Goal: Transaction & Acquisition: Download file/media

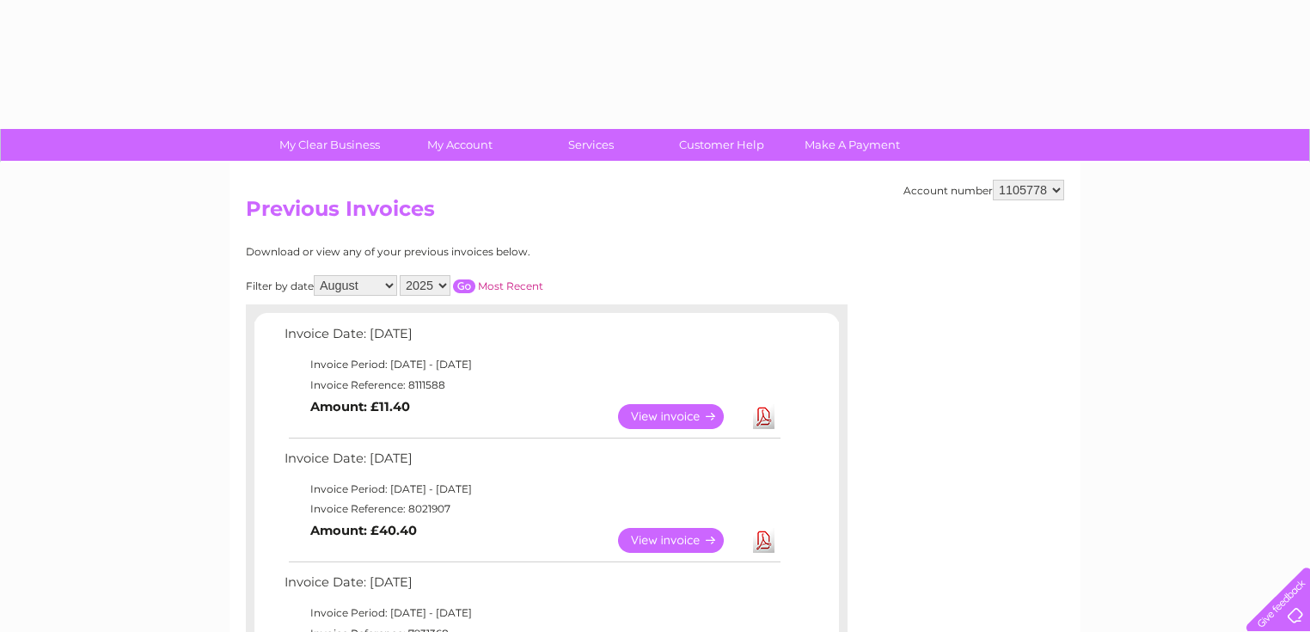
select select "8"
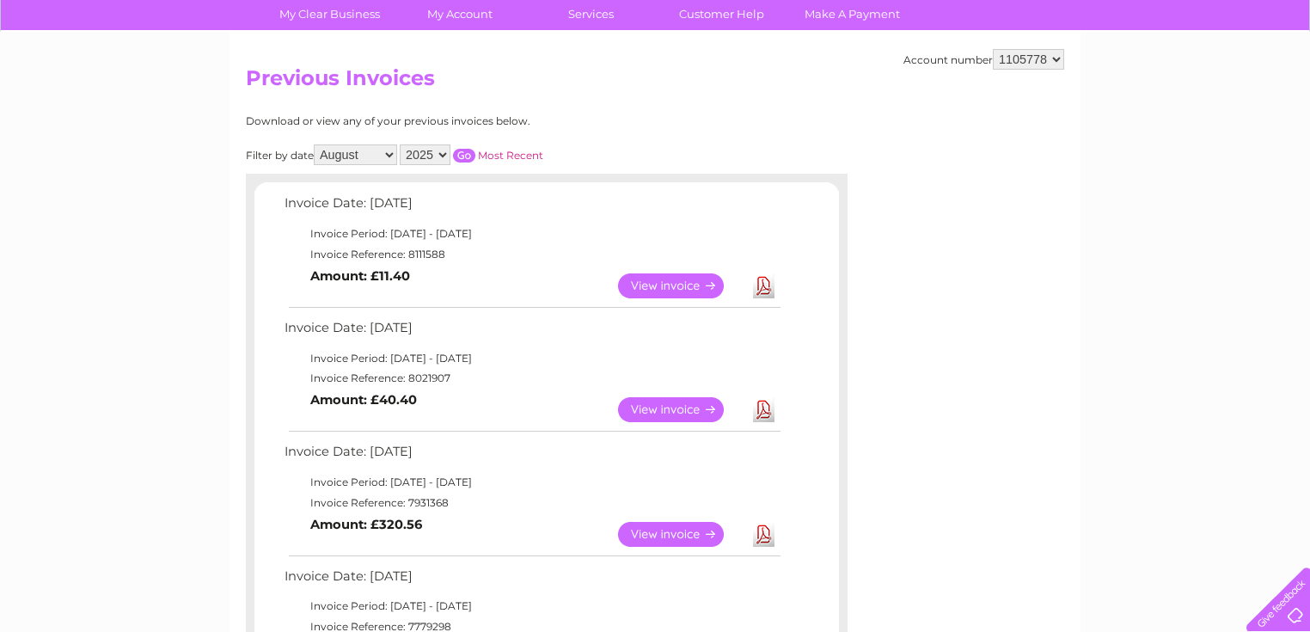
scroll to position [138, 0]
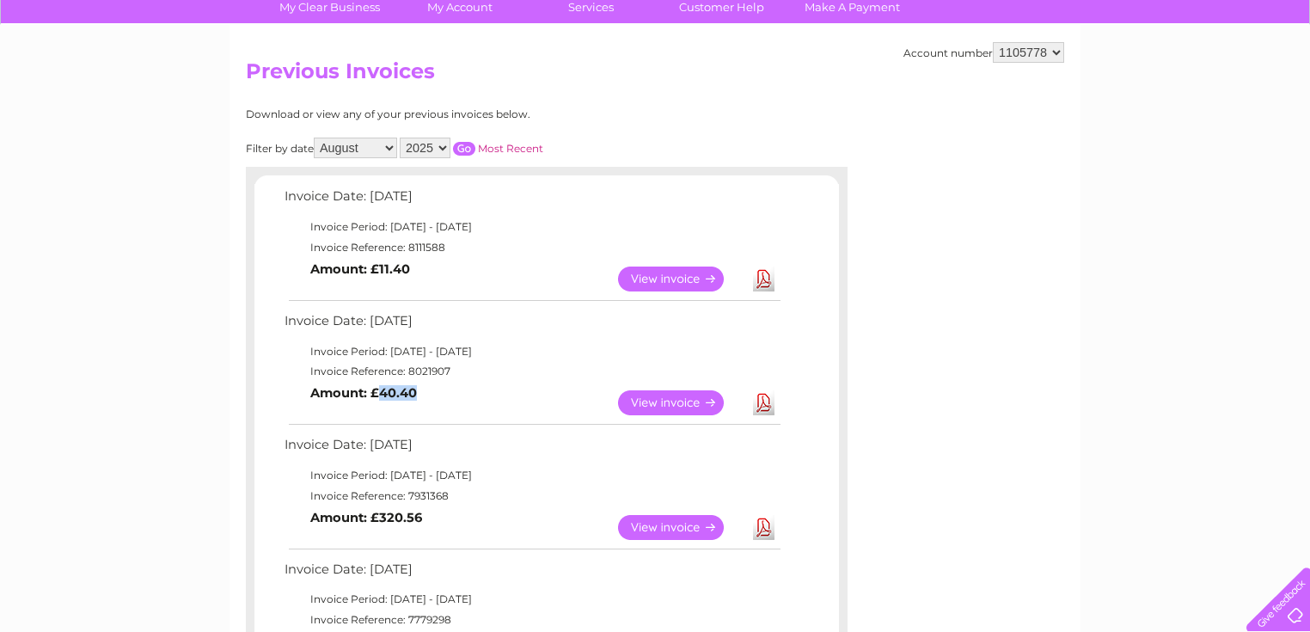
drag, startPoint x: 380, startPoint y: 392, endPoint x: 427, endPoint y: 392, distance: 47.3
click at [427, 392] on td "View Download Amount: £40.40" at bounding box center [531, 403] width 503 height 42
click at [386, 401] on td "View Download Amount: £40.40" at bounding box center [531, 403] width 503 height 42
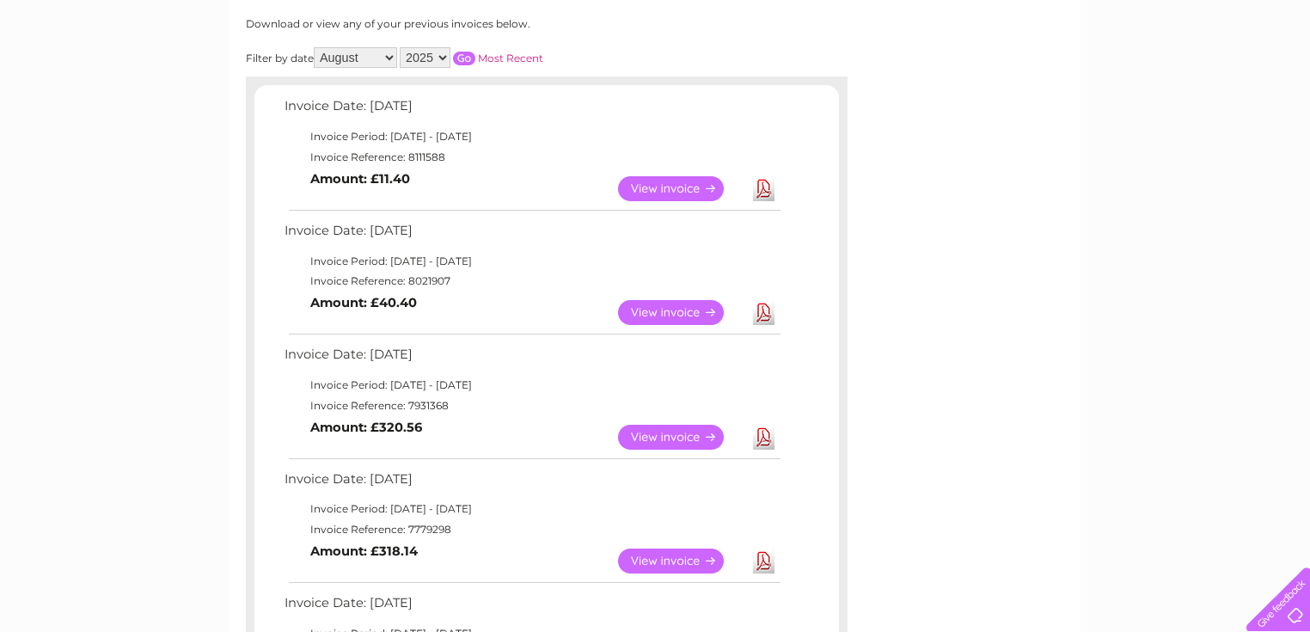
scroll to position [206, 0]
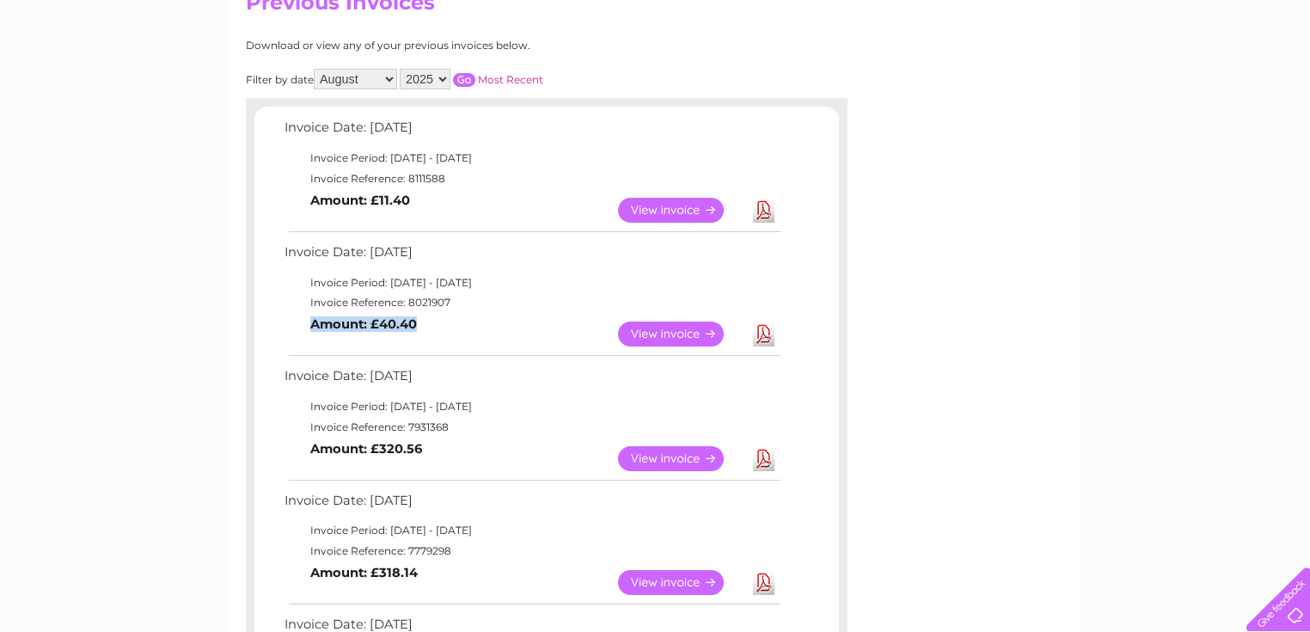
drag, startPoint x: 309, startPoint y: 326, endPoint x: 420, endPoint y: 326, distance: 110.9
click at [420, 326] on td "View Download Amount: £40.40" at bounding box center [531, 334] width 503 height 42
drag, startPoint x: 377, startPoint y: 326, endPoint x: 422, endPoint y: 326, distance: 45.6
click at [422, 326] on td "View Download Amount: £40.40" at bounding box center [531, 334] width 503 height 42
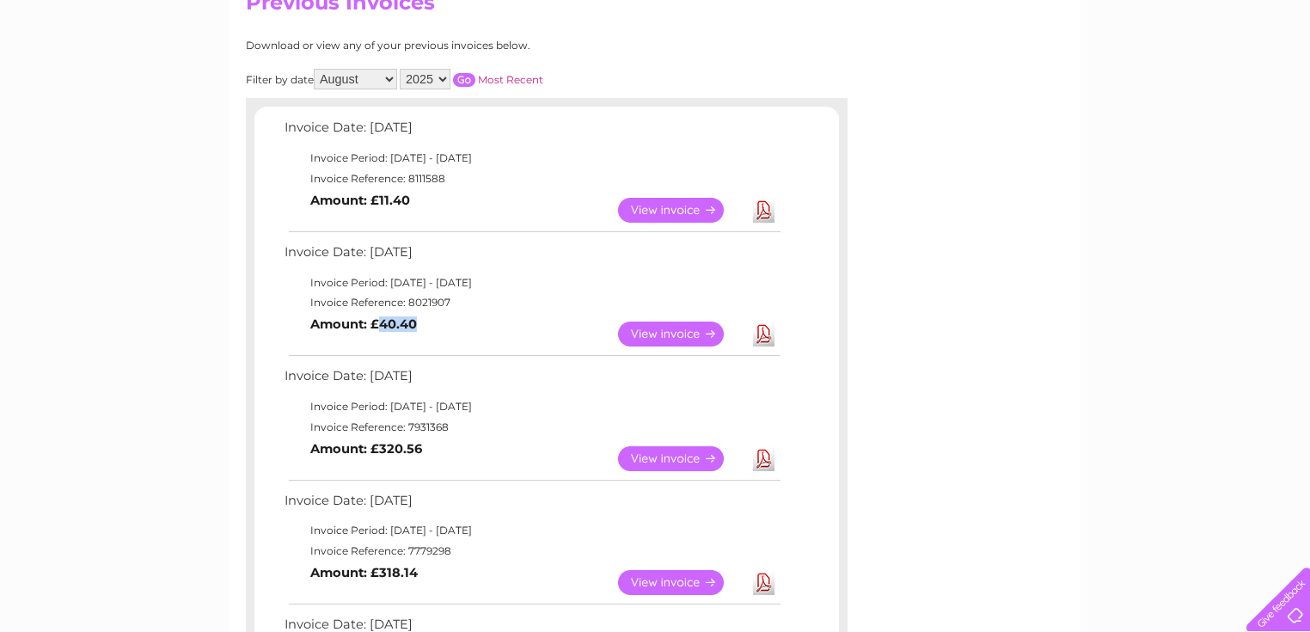
click at [422, 326] on td "View Download Amount: £40.40" at bounding box center [531, 334] width 503 height 42
drag, startPoint x: 422, startPoint y: 326, endPoint x: 379, endPoint y: 329, distance: 43.1
click at [379, 329] on td "View Download Amount: £40.40" at bounding box center [531, 334] width 503 height 42
click at [324, 335] on td "View Download Amount: £40.40" at bounding box center [531, 334] width 503 height 42
click at [677, 211] on link "View" at bounding box center [681, 210] width 126 height 25
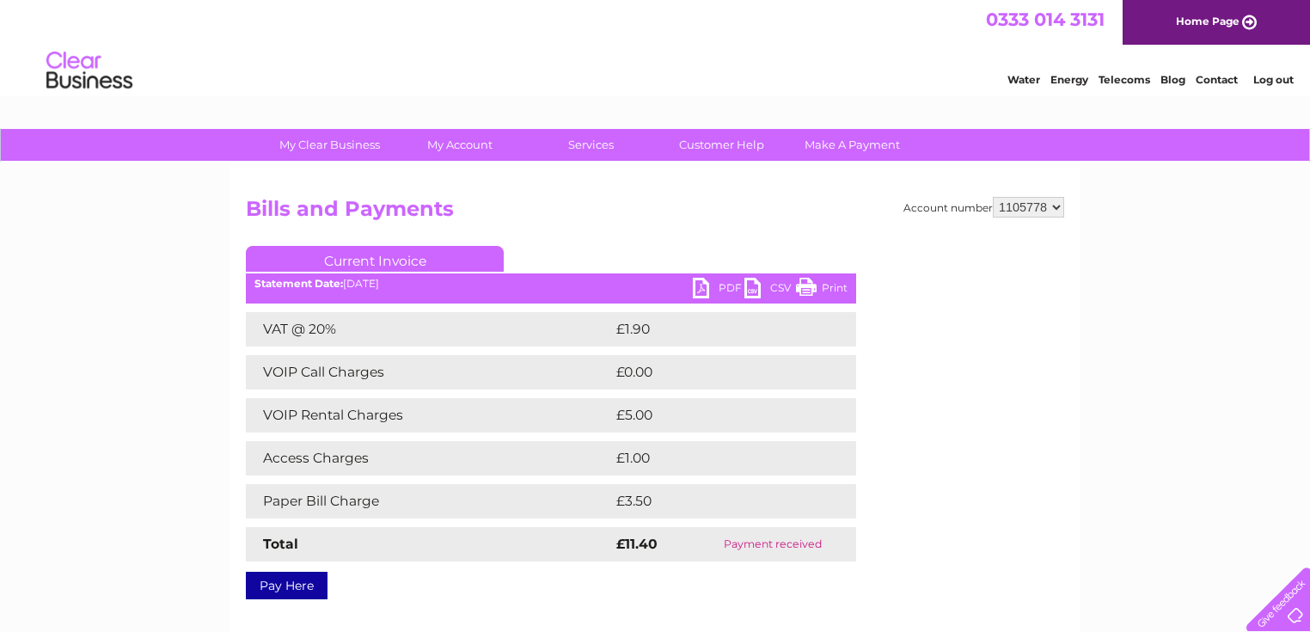
click at [726, 284] on link "PDF" at bounding box center [719, 290] width 52 height 25
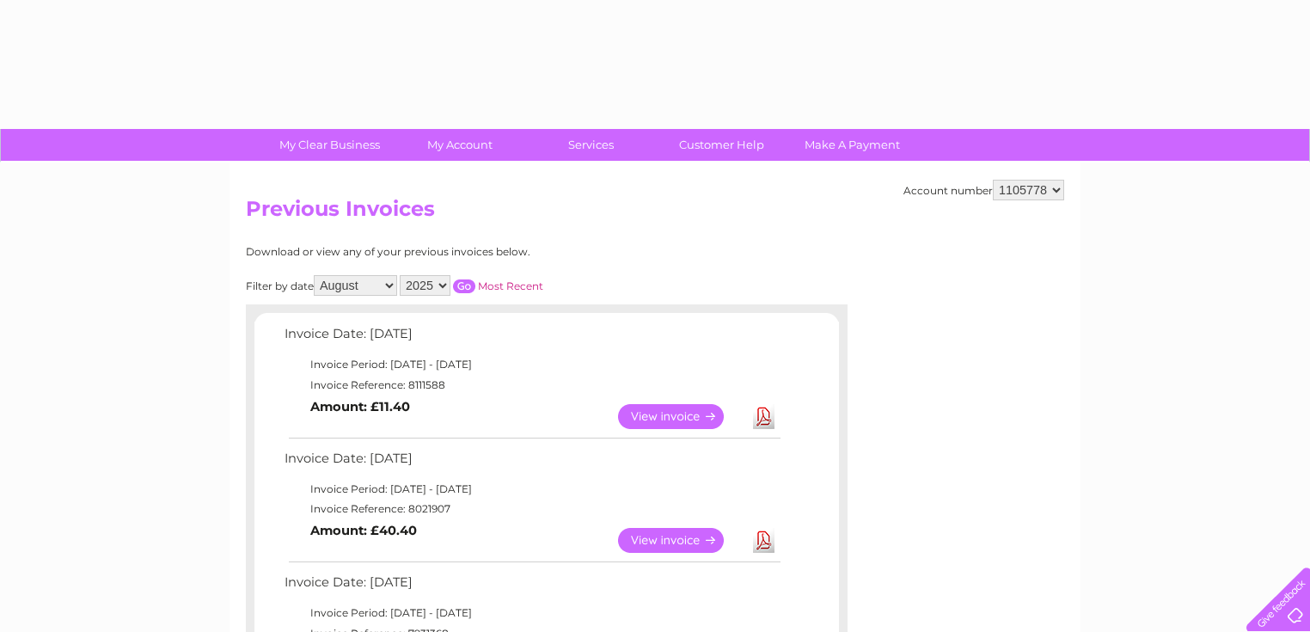
select select "8"
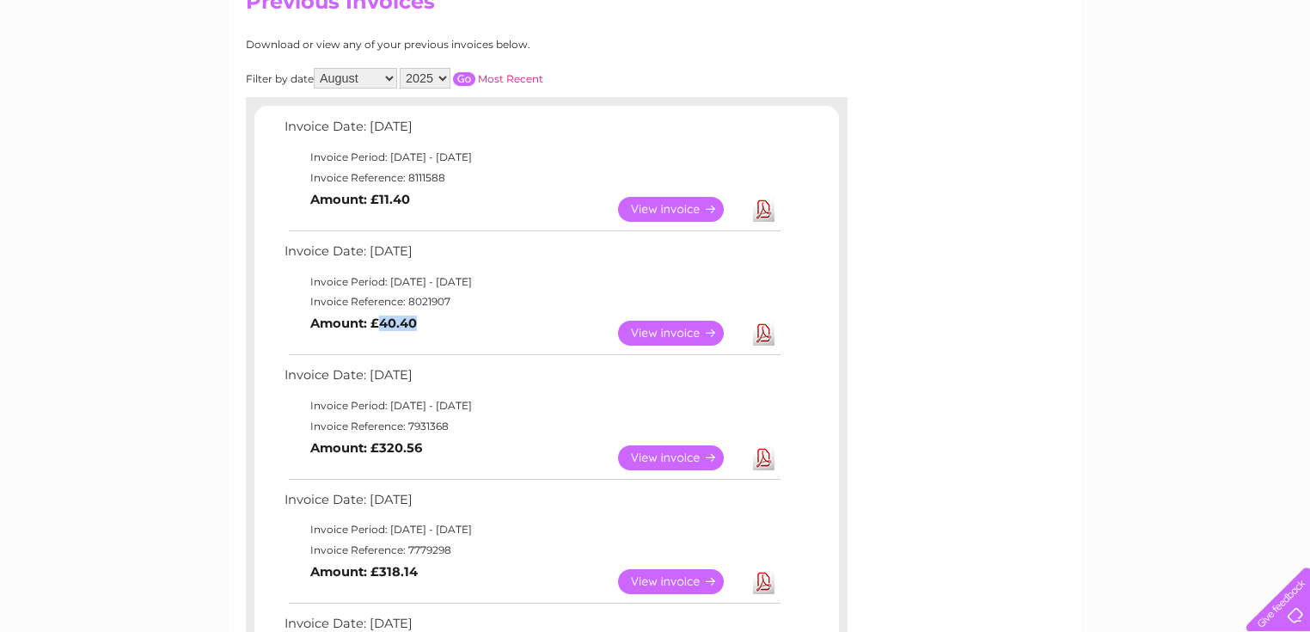
drag, startPoint x: 378, startPoint y: 324, endPoint x: 419, endPoint y: 326, distance: 40.4
click at [419, 326] on td "View Download Amount: £40.40" at bounding box center [531, 333] width 503 height 42
drag, startPoint x: 369, startPoint y: 374, endPoint x: 467, endPoint y: 377, distance: 98.1
click at [467, 377] on td "Invoice Date: 09 July 2025" at bounding box center [531, 380] width 503 height 32
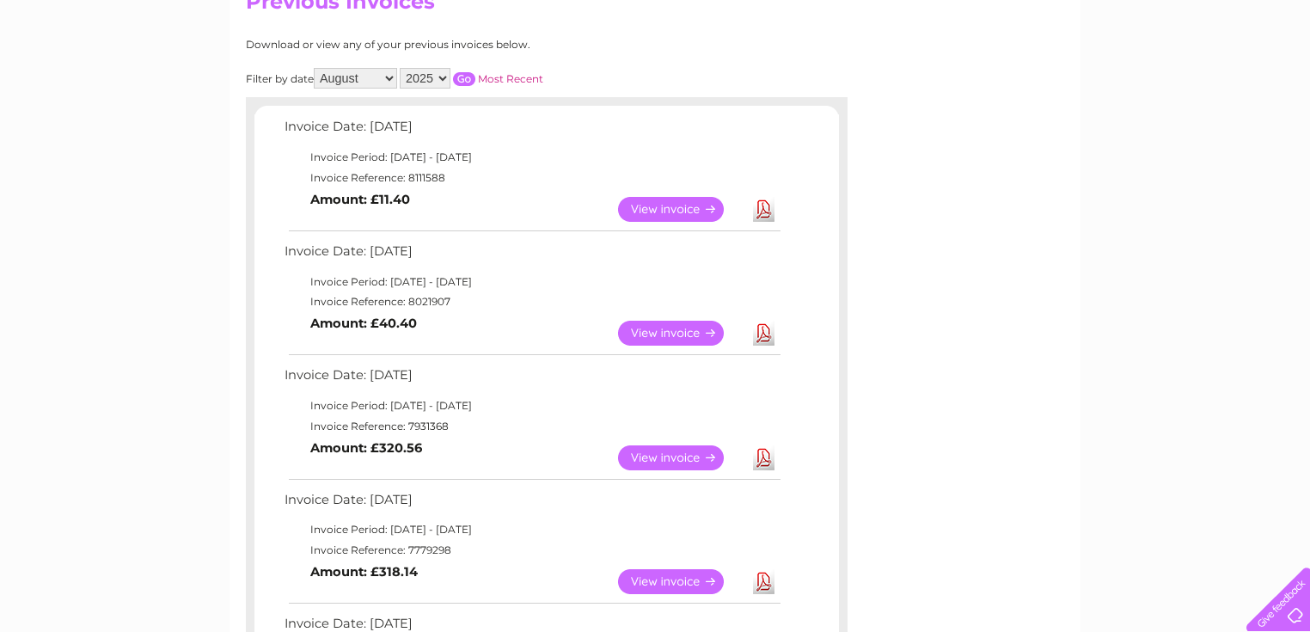
drag, startPoint x: 369, startPoint y: 373, endPoint x: 455, endPoint y: 368, distance: 86.1
click at [455, 368] on td "Invoice Date: 09 July 2025" at bounding box center [531, 380] width 503 height 32
click at [427, 390] on td "Invoice Date: 09 July 2025" at bounding box center [531, 380] width 503 height 32
drag, startPoint x: 433, startPoint y: 446, endPoint x: 375, endPoint y: 453, distance: 58.9
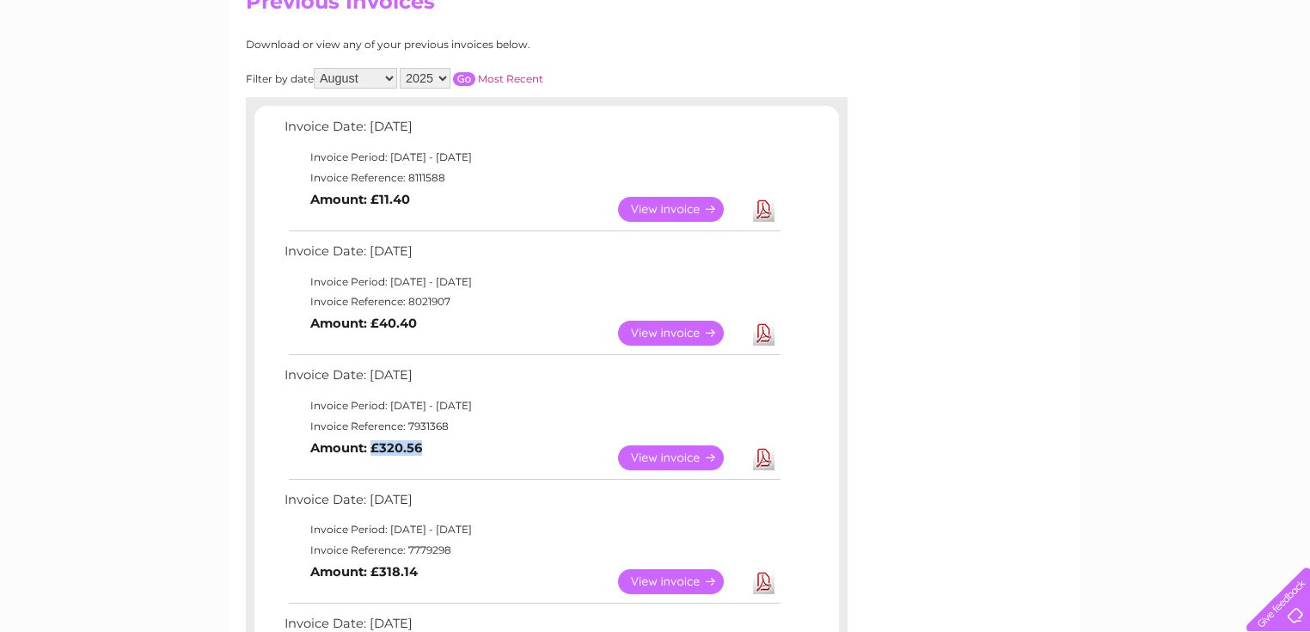
click at [375, 453] on td "View Download Amount: £320.56" at bounding box center [531, 458] width 503 height 42
click at [469, 444] on td "View Download Amount: £320.56" at bounding box center [531, 458] width 503 height 42
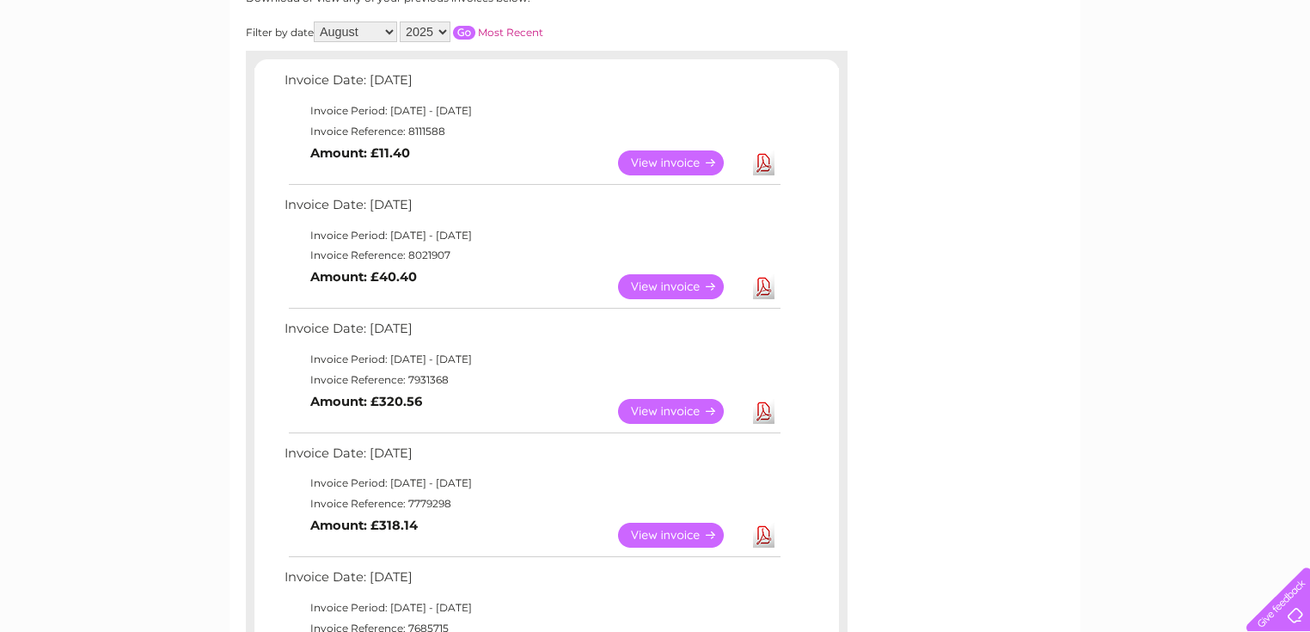
scroll to position [276, 0]
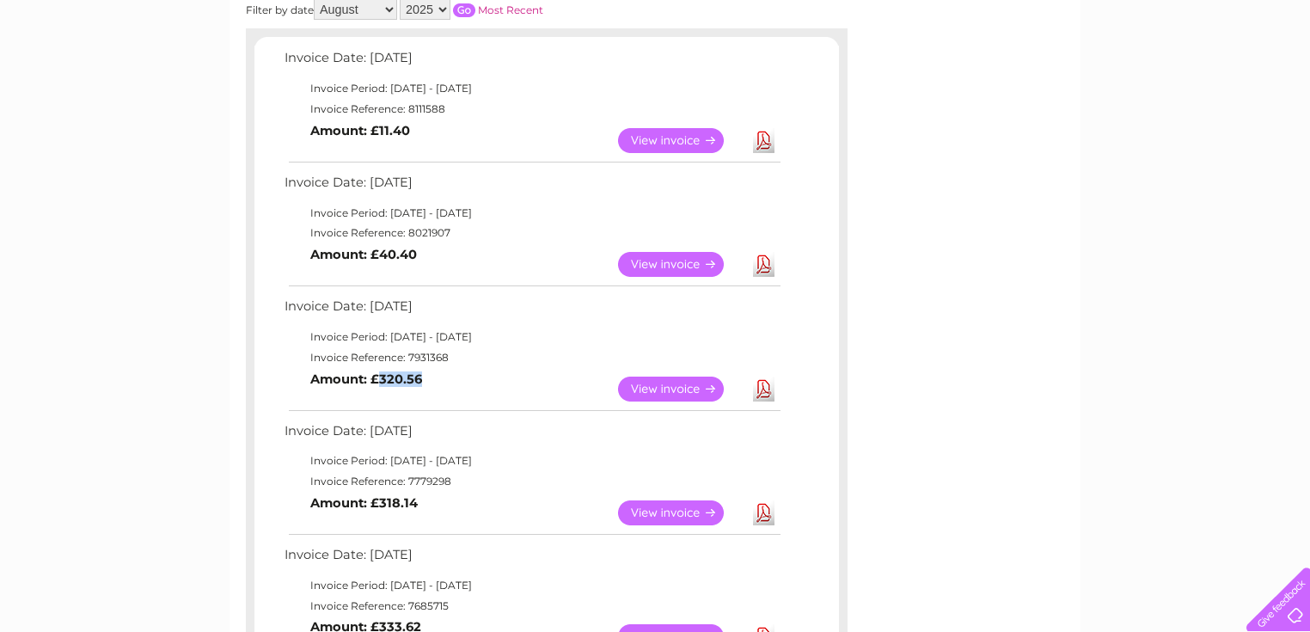
drag, startPoint x: 377, startPoint y: 378, endPoint x: 422, endPoint y: 378, distance: 44.7
click at [422, 378] on td "View Download Amount: £320.56" at bounding box center [531, 389] width 503 height 42
drag, startPoint x: 380, startPoint y: 380, endPoint x: 459, endPoint y: 380, distance: 79.1
click at [459, 380] on td "View Download Amount: £320.56" at bounding box center [531, 389] width 503 height 42
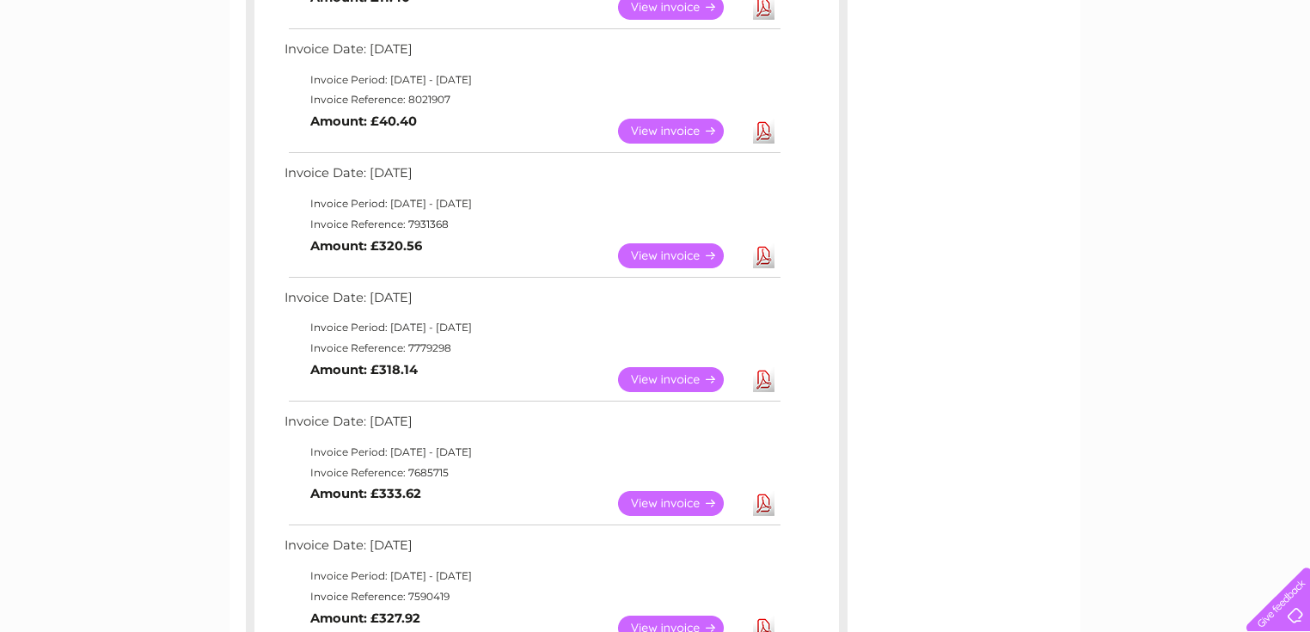
scroll to position [345, 0]
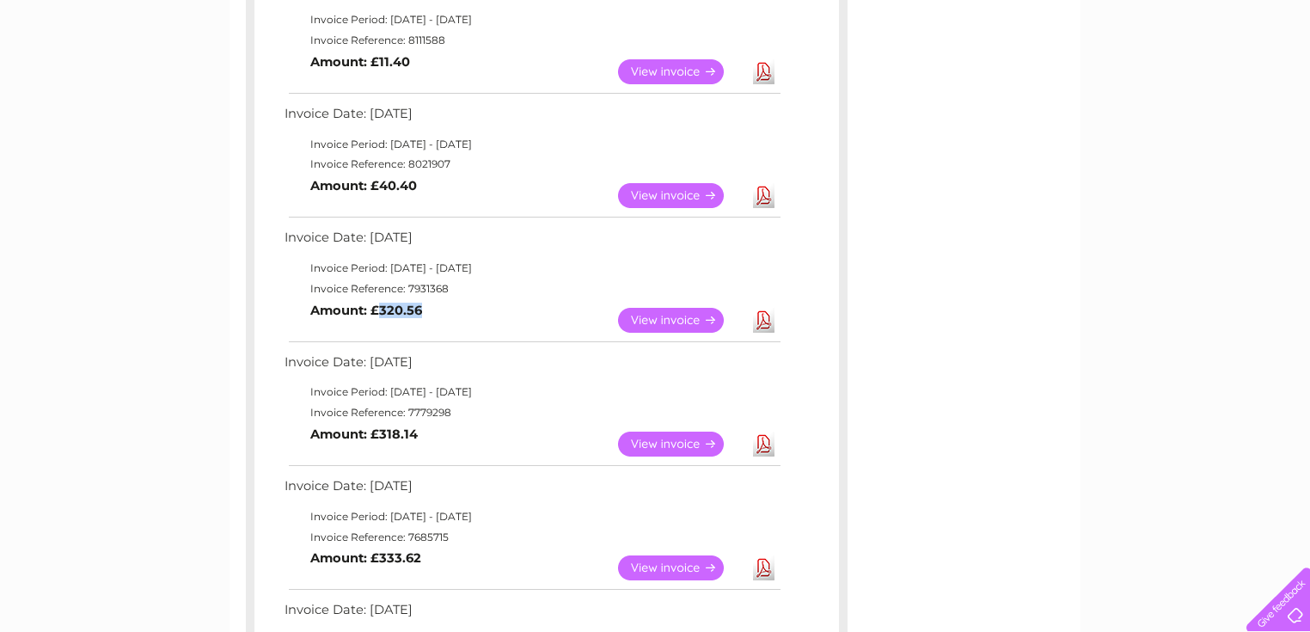
drag, startPoint x: 378, startPoint y: 312, endPoint x: 423, endPoint y: 312, distance: 44.7
click at [423, 312] on td "View Download Amount: £320.56" at bounding box center [531, 320] width 503 height 42
click at [192, 319] on div "My Clear Business Login Details My Details My Preferences Link Account My Accou…" at bounding box center [655, 626] width 1310 height 1685
drag, startPoint x: 378, startPoint y: 310, endPoint x: 430, endPoint y: 319, distance: 52.3
click at [430, 319] on td "View Download Amount: £320.56" at bounding box center [531, 320] width 503 height 42
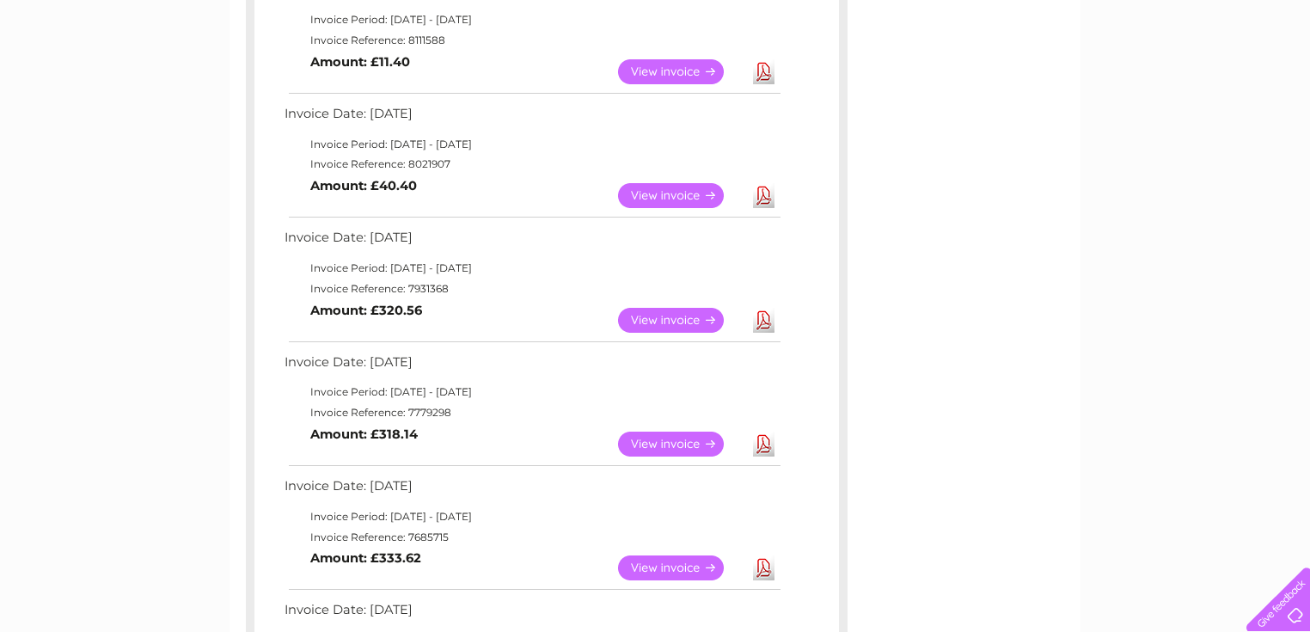
click at [236, 304] on div "Account number 1105778 Previous Invoices Download or view any of your previous …" at bounding box center [655, 496] width 851 height 1357
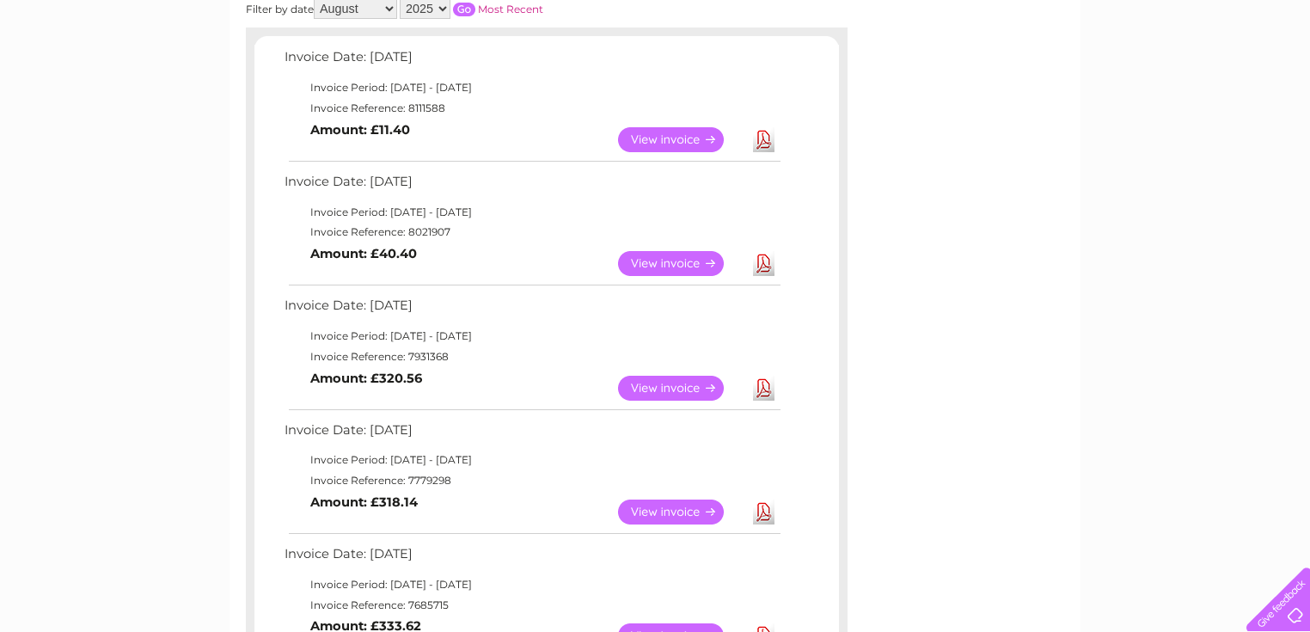
scroll to position [276, 0]
drag, startPoint x: 378, startPoint y: 255, endPoint x: 439, endPoint y: 255, distance: 61.0
click at [439, 255] on td "View Download Amount: £40.40" at bounding box center [531, 264] width 503 height 42
click at [426, 268] on td "View Download Amount: £40.40" at bounding box center [531, 264] width 503 height 42
click at [693, 261] on link "View" at bounding box center [681, 264] width 126 height 25
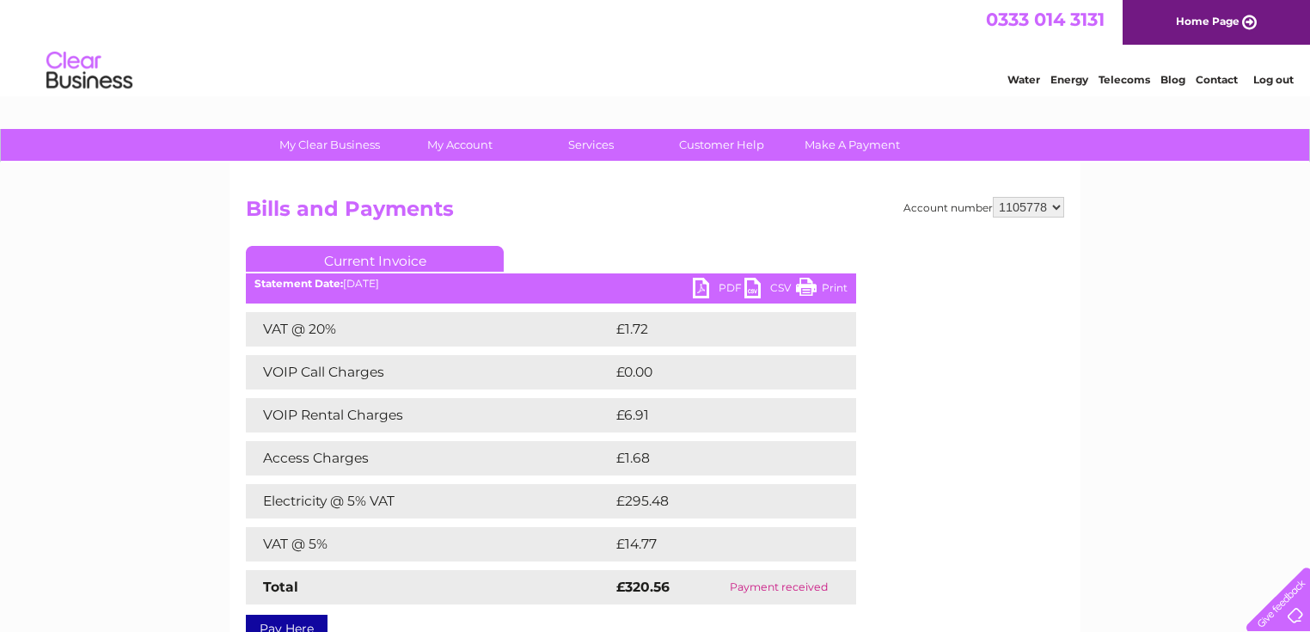
click at [715, 282] on link "PDF" at bounding box center [719, 290] width 52 height 25
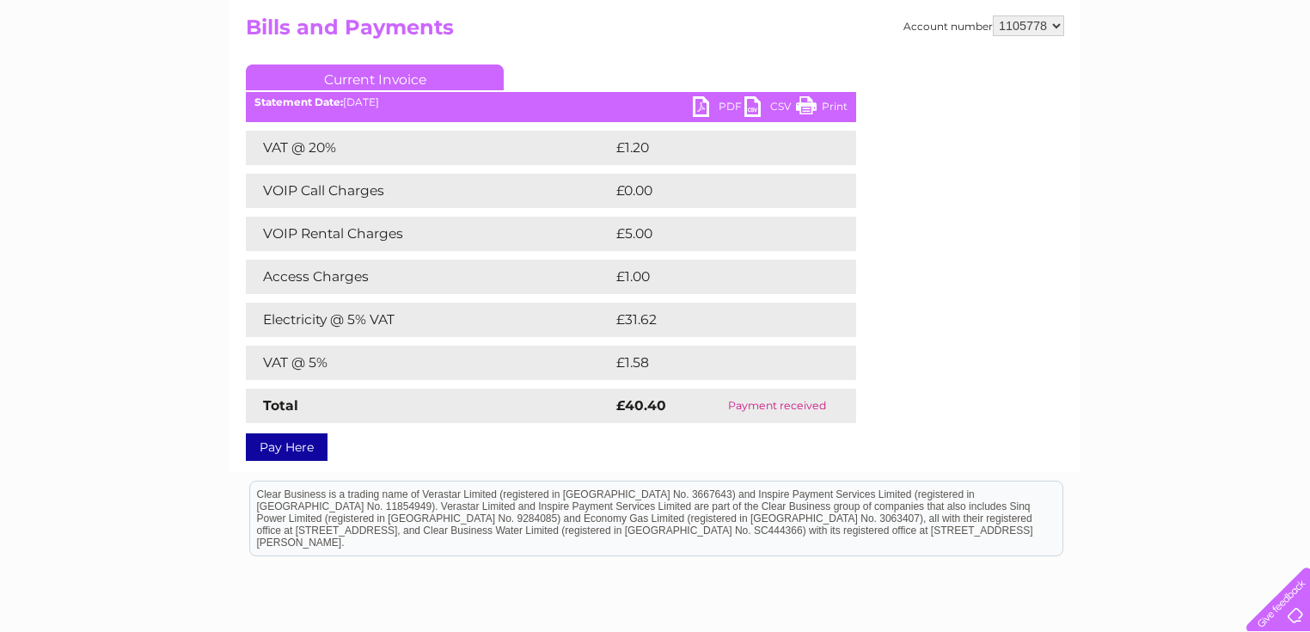
scroll to position [206, 0]
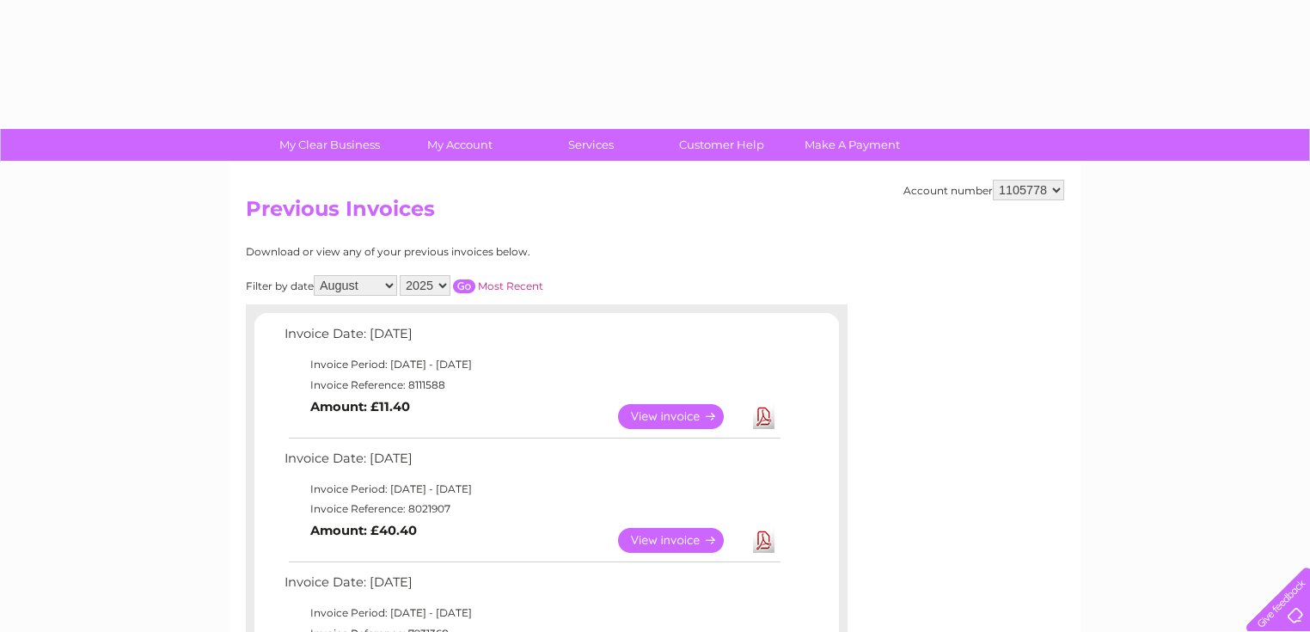
select select "8"
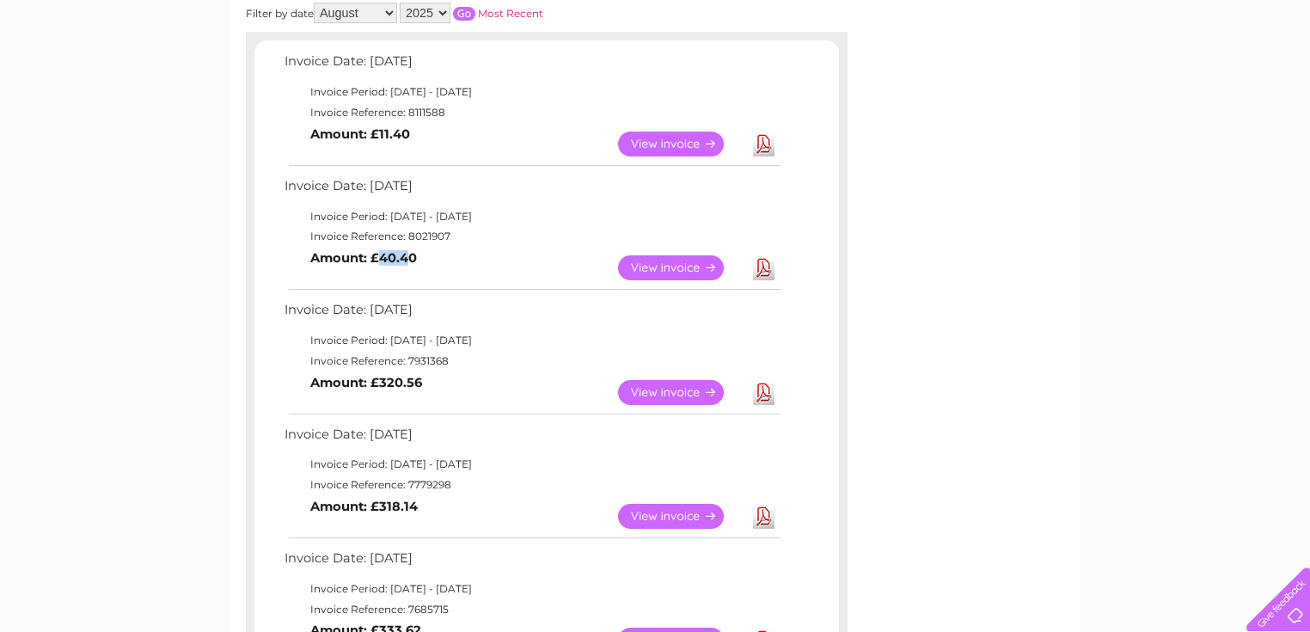
drag, startPoint x: 382, startPoint y: 258, endPoint x: 391, endPoint y: 254, distance: 10.4
click at [407, 263] on b "Amount: £40.40" at bounding box center [363, 257] width 107 height 15
click at [446, 254] on td "View Download Amount: £40.40" at bounding box center [531, 268] width 503 height 42
drag, startPoint x: 379, startPoint y: 258, endPoint x: 420, endPoint y: 258, distance: 41.3
click at [420, 258] on td "View Download Amount: £40.40" at bounding box center [531, 268] width 503 height 42
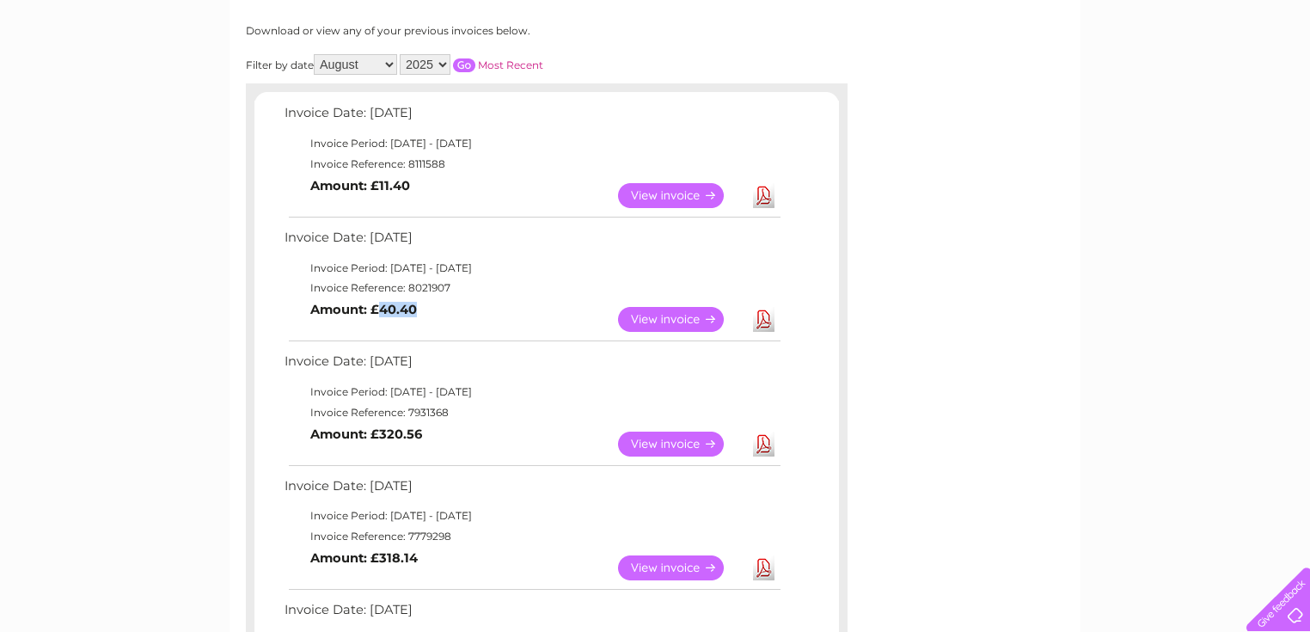
scroll to position [66, 0]
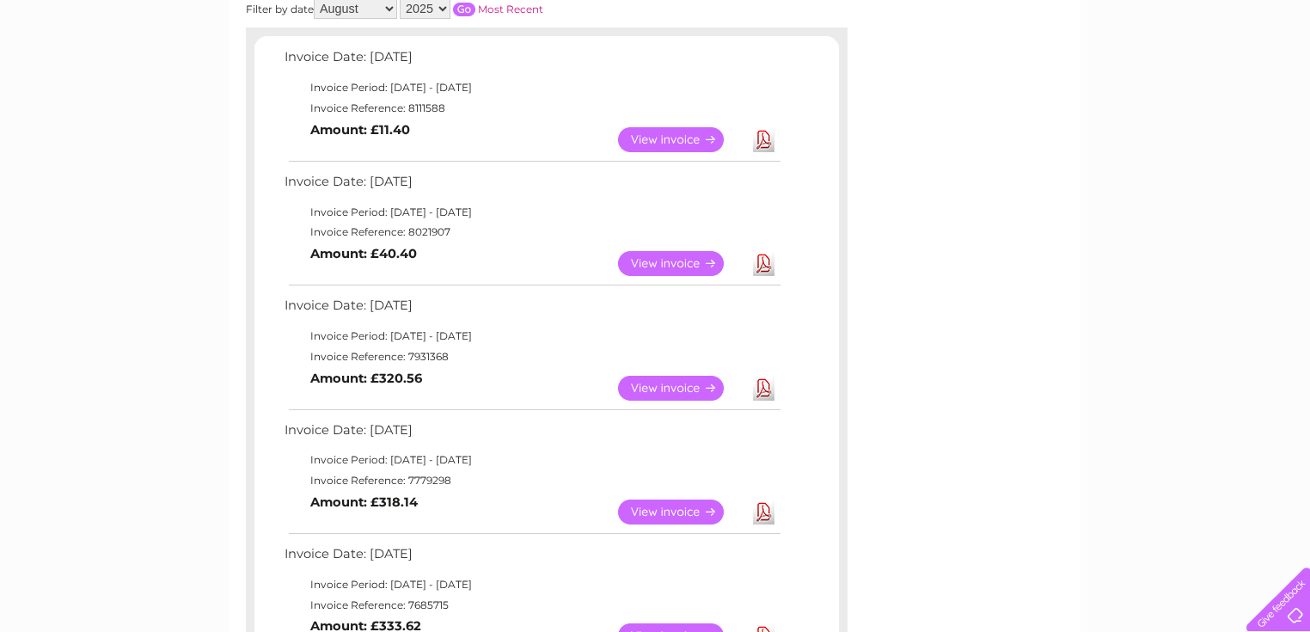
scroll to position [275, 0]
drag, startPoint x: 407, startPoint y: 233, endPoint x: 449, endPoint y: 235, distance: 41.3
click at [449, 235] on td "Invoice Reference: 8021907" at bounding box center [531, 234] width 503 height 21
copy td "8021907"
click at [467, 248] on td "View Download Amount: £40.40" at bounding box center [531, 265] width 503 height 42
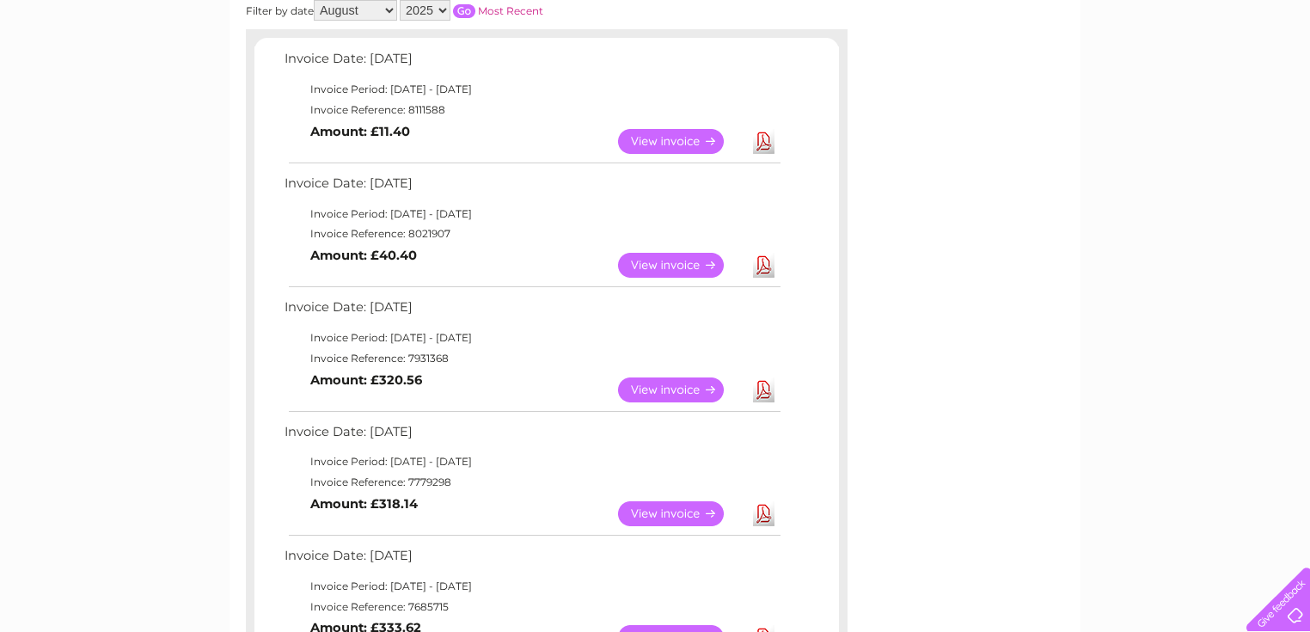
drag, startPoint x: 961, startPoint y: 265, endPoint x: 990, endPoint y: 168, distance: 100.6
click at [963, 264] on div "Account number 1105778 Previous Invoices Download or view any of your previous …" at bounding box center [655, 565] width 851 height 1357
click at [643, 263] on link "View" at bounding box center [681, 265] width 126 height 25
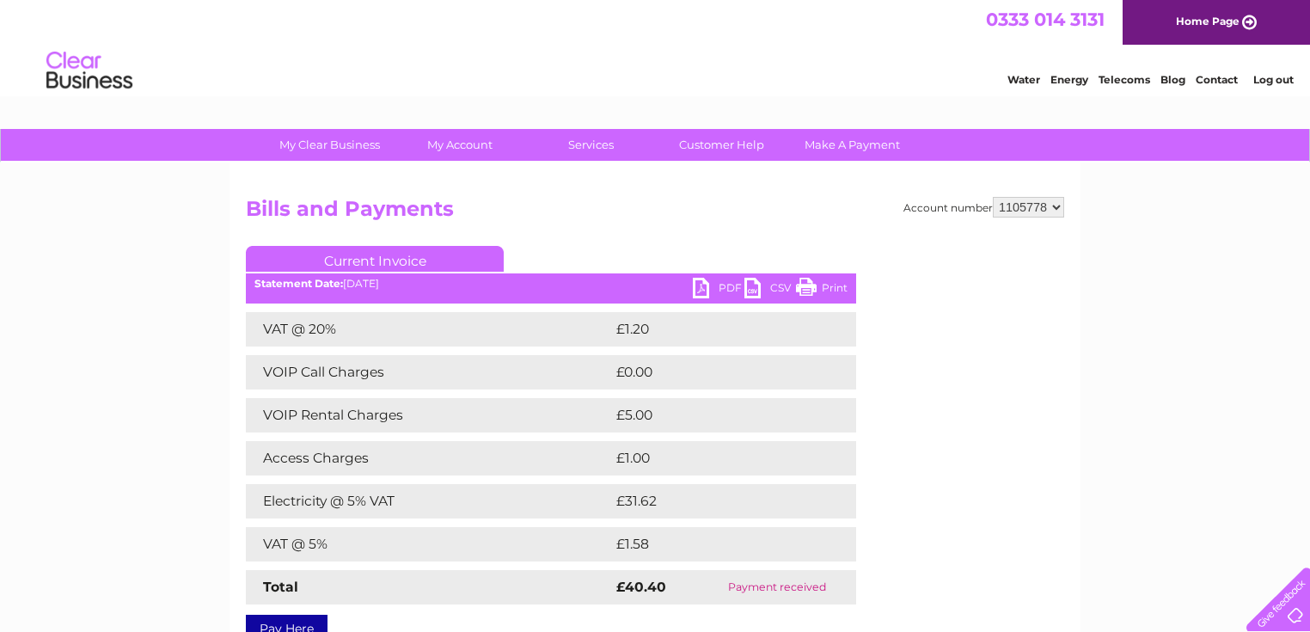
click at [710, 296] on link "PDF" at bounding box center [719, 290] width 52 height 25
